Goal: Task Accomplishment & Management: Manage account settings

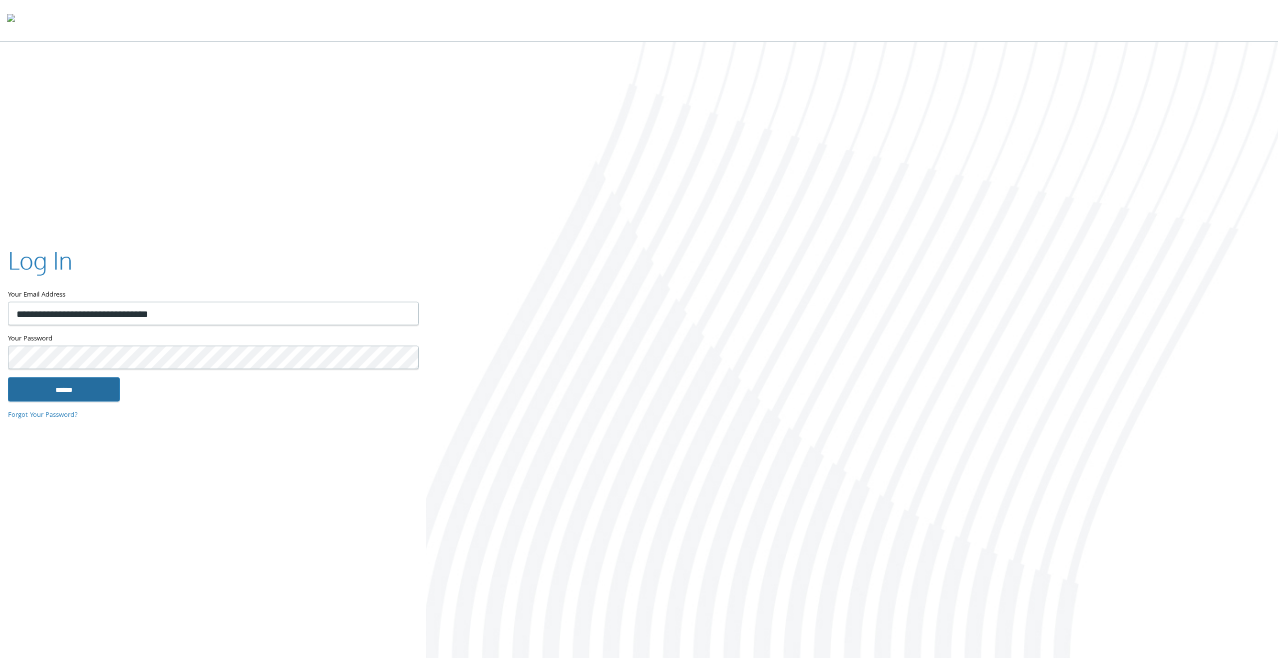
click at [66, 387] on input "******" at bounding box center [64, 389] width 112 height 24
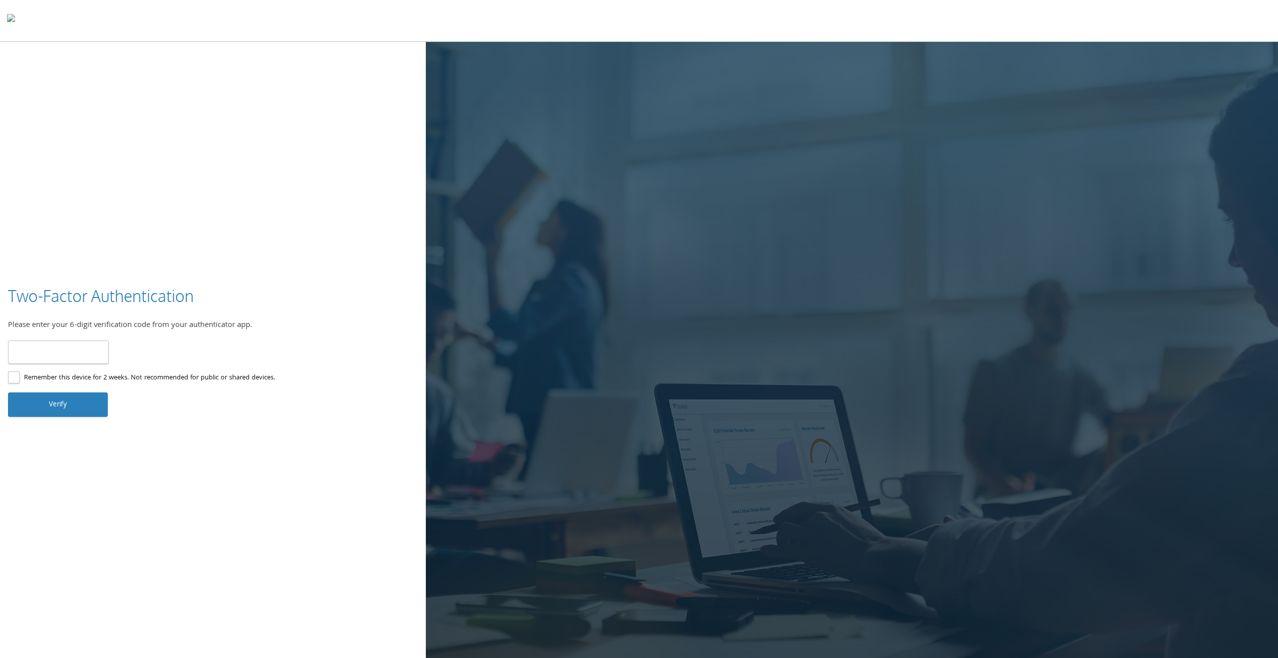
click at [90, 355] on input "number" at bounding box center [58, 351] width 101 height 23
type input "******"
